Goal: Navigation & Orientation: Find specific page/section

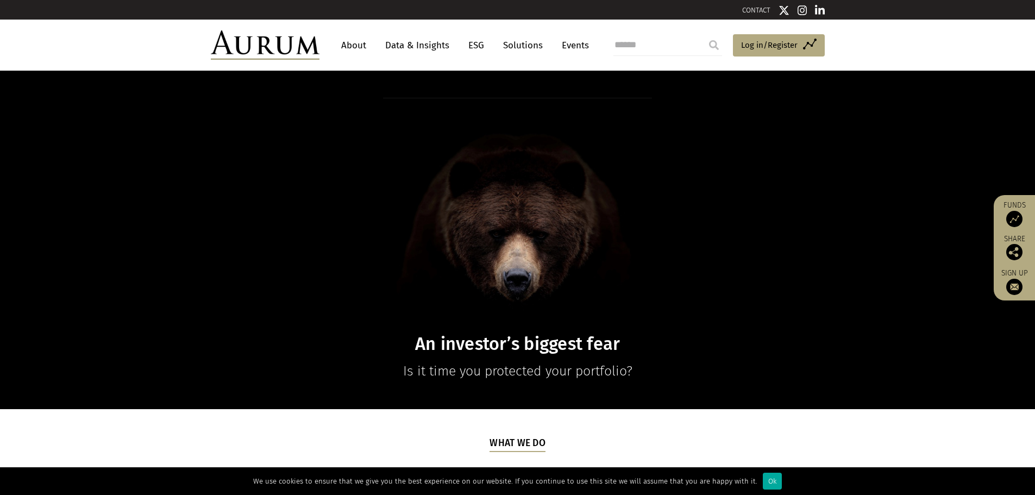
click at [360, 41] on link "About" at bounding box center [354, 45] width 36 height 20
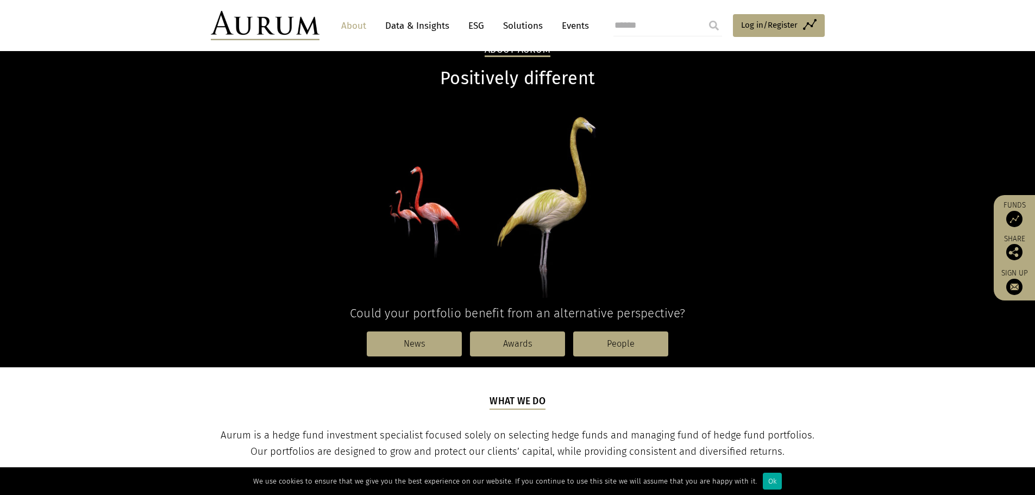
scroll to position [163, 0]
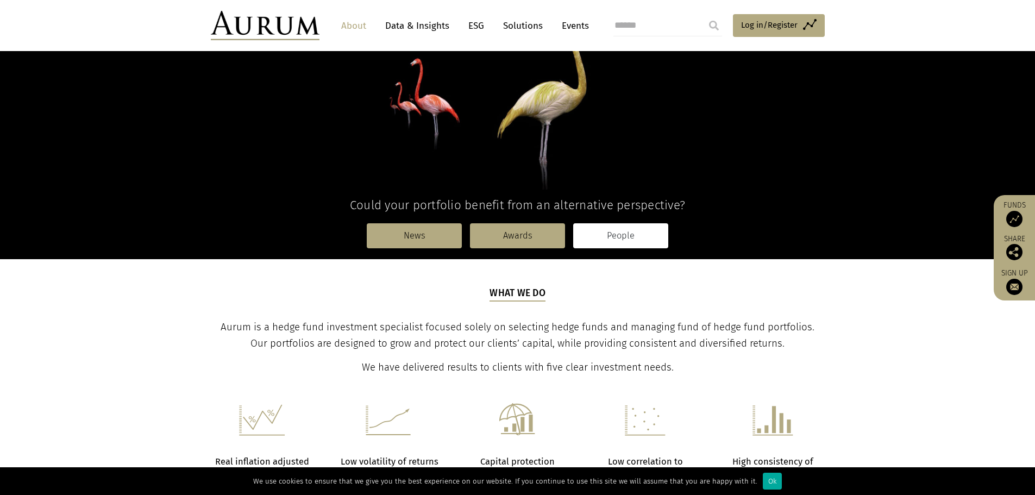
click at [624, 237] on link "People" at bounding box center [620, 235] width 95 height 25
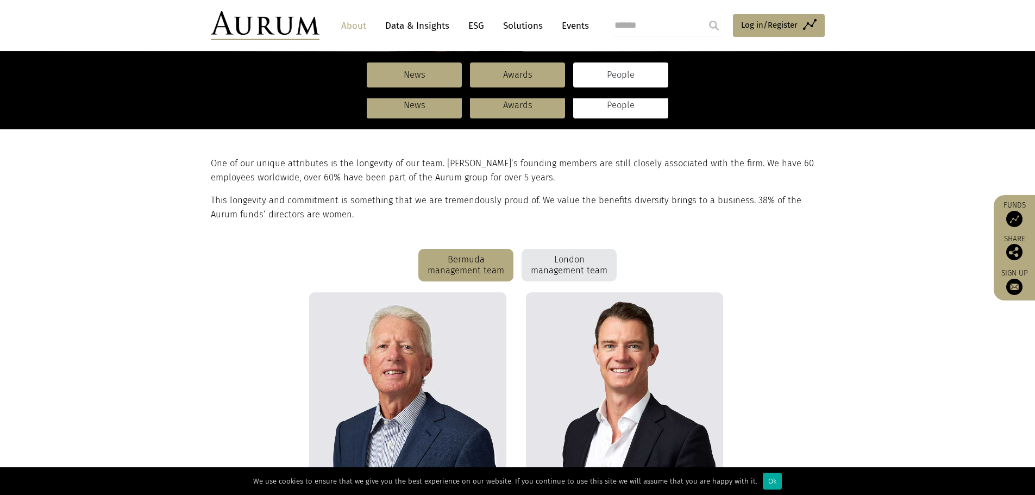
scroll to position [93, 0]
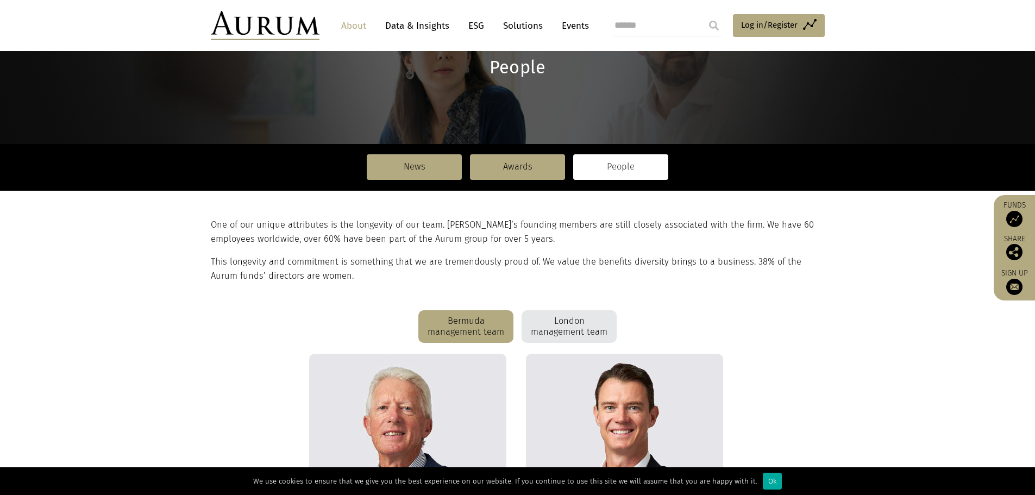
click at [569, 328] on div "London management team" at bounding box center [568, 326] width 95 height 33
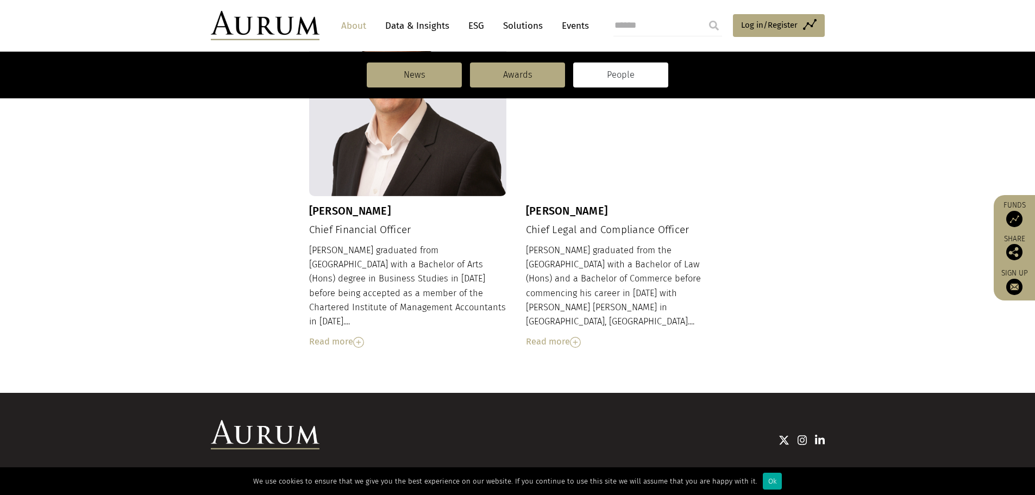
scroll to position [1181, 0]
